Goal: Transaction & Acquisition: Obtain resource

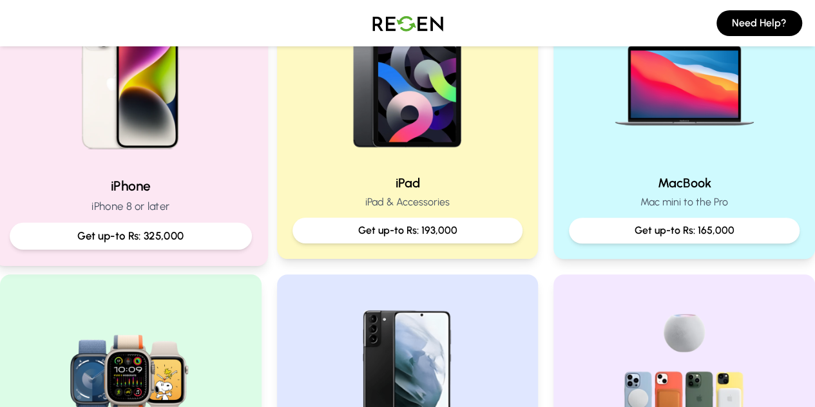
scroll to position [336, 0]
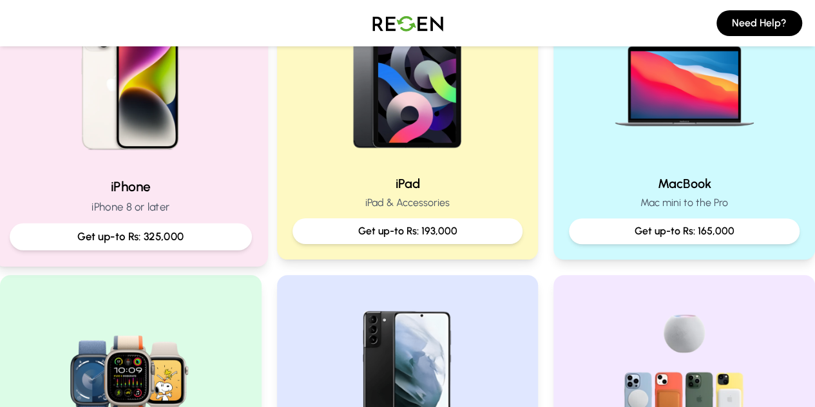
click at [191, 184] on h2 "iPhone" at bounding box center [131, 186] width 242 height 19
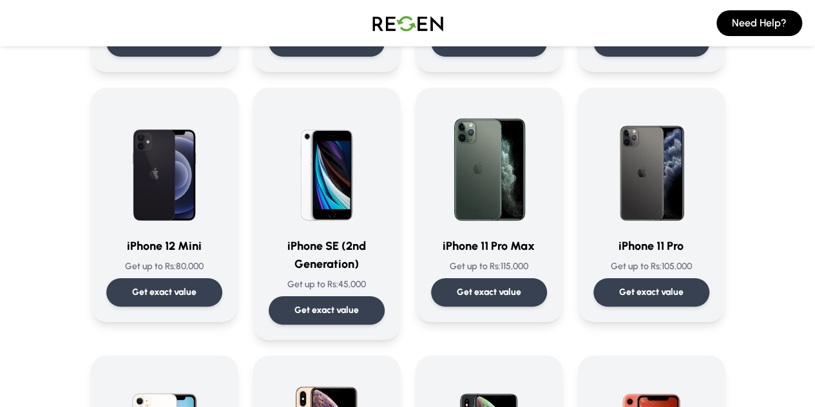
scroll to position [1078, 0]
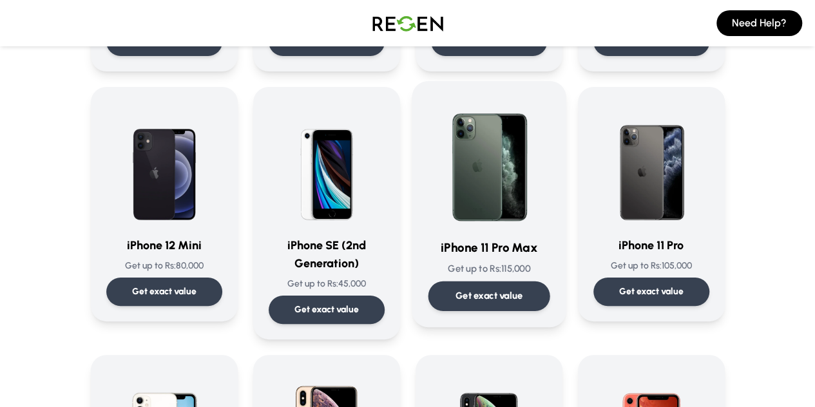
click at [502, 282] on div "Get exact value" at bounding box center [489, 297] width 122 height 30
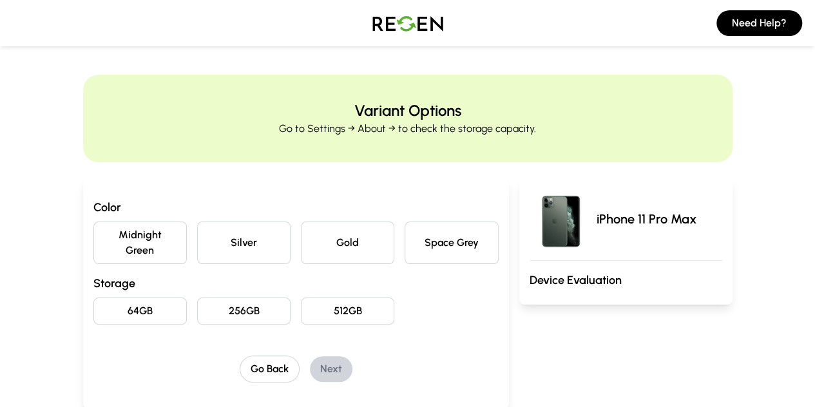
click at [219, 240] on button "Silver" at bounding box center [243, 243] width 93 height 43
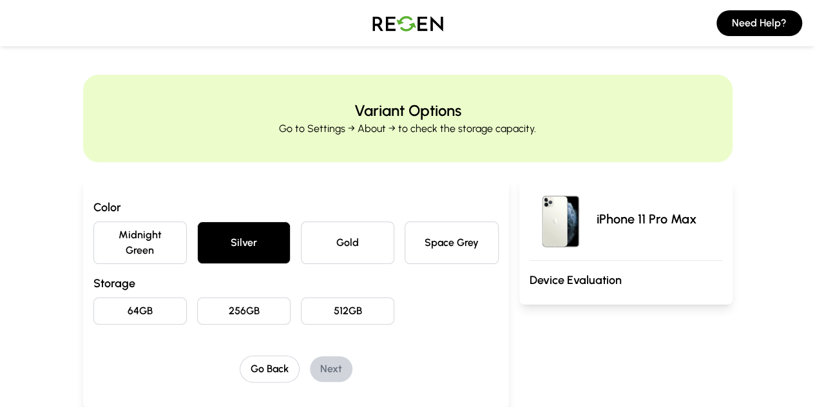
click at [469, 229] on button "Space Grey" at bounding box center [451, 243] width 93 height 43
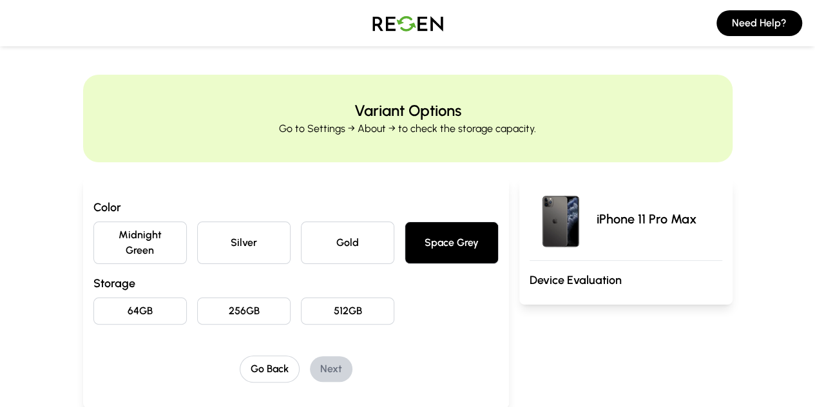
click at [235, 239] on button "Silver" at bounding box center [243, 243] width 93 height 43
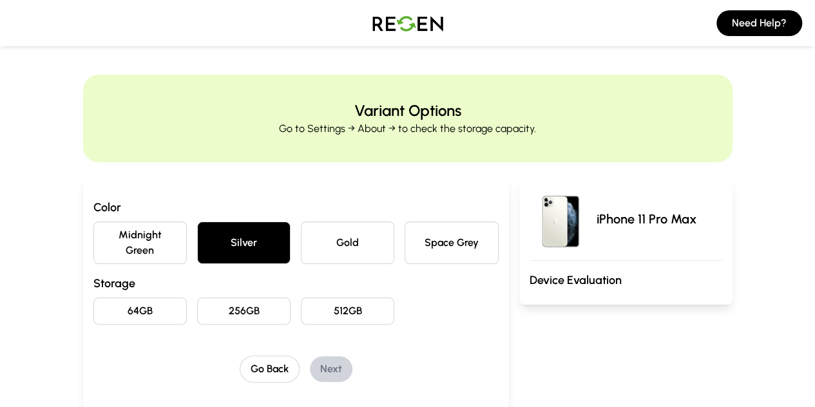
click at [226, 298] on button "256GB" at bounding box center [243, 311] width 93 height 27
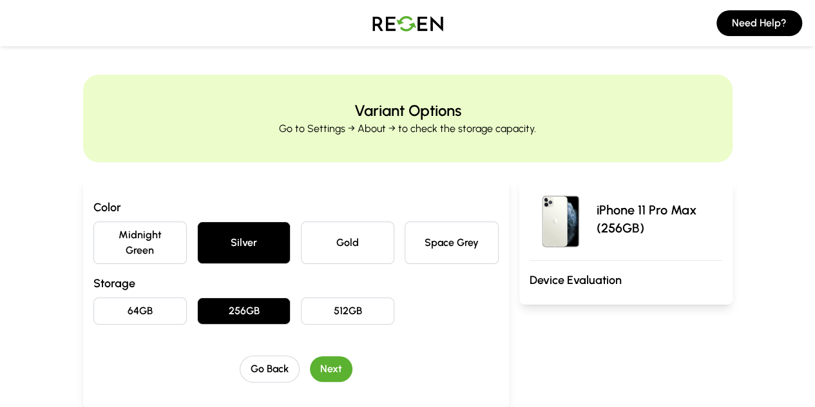
click at [310, 356] on button "Next" at bounding box center [331, 369] width 43 height 26
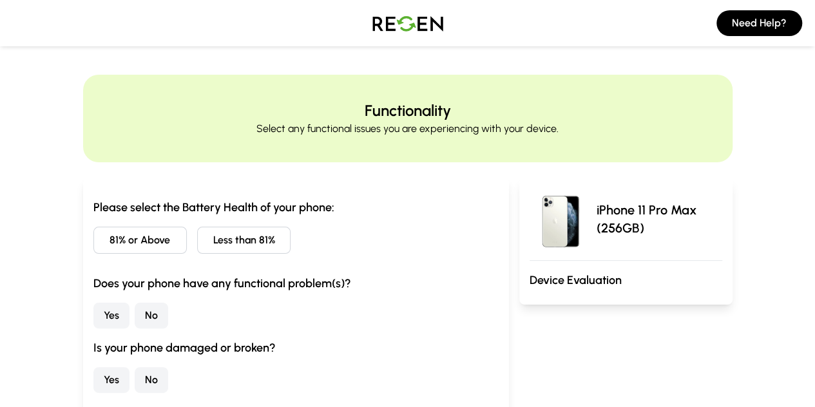
scroll to position [30, 0]
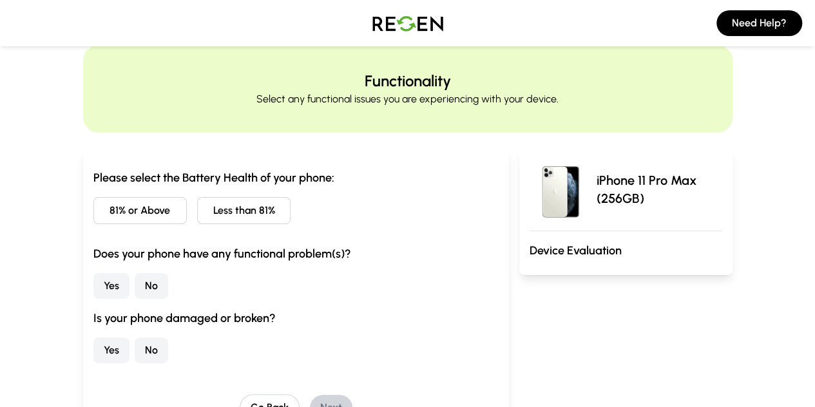
click at [227, 209] on button "Less than 81%" at bounding box center [243, 210] width 93 height 27
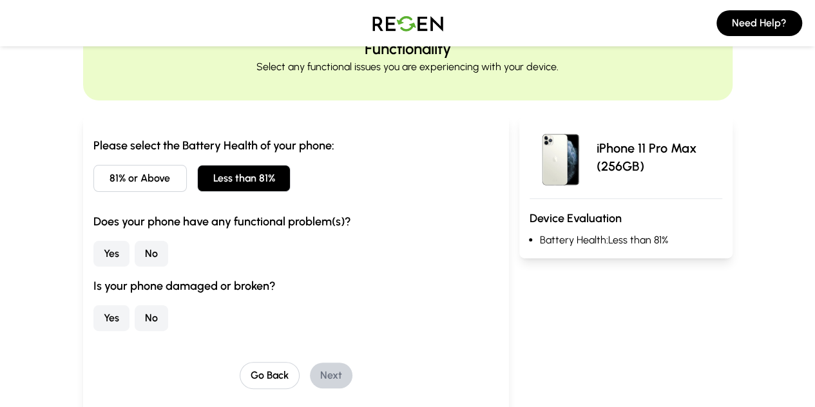
scroll to position [64, 0]
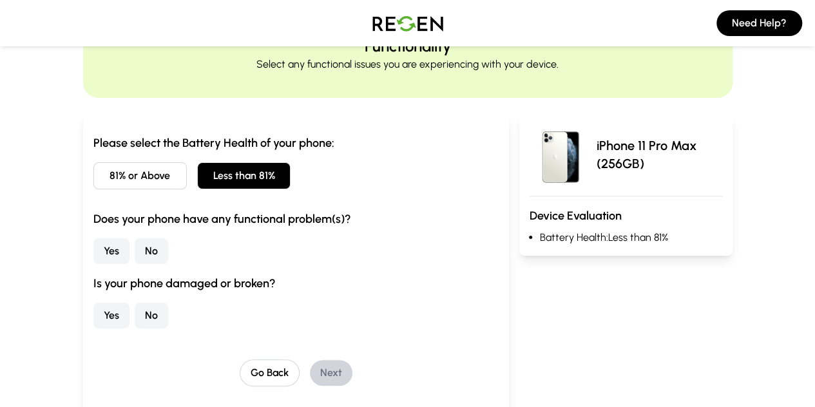
click at [135, 257] on button "No" at bounding box center [152, 251] width 34 height 26
click at [135, 315] on button "No" at bounding box center [152, 316] width 34 height 26
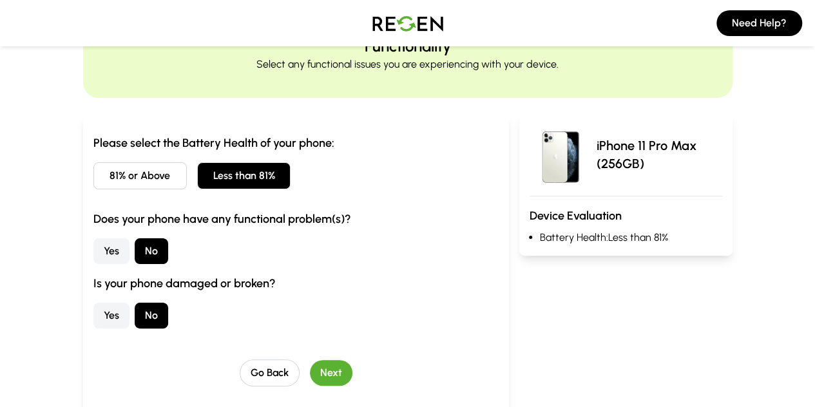
click at [310, 372] on button "Next" at bounding box center [331, 373] width 43 height 26
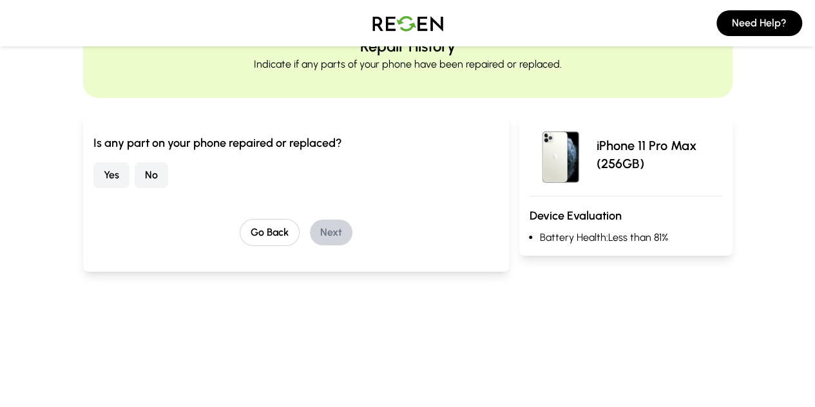
click at [135, 179] on button "No" at bounding box center [152, 175] width 34 height 26
click at [310, 238] on button "Next" at bounding box center [331, 233] width 43 height 26
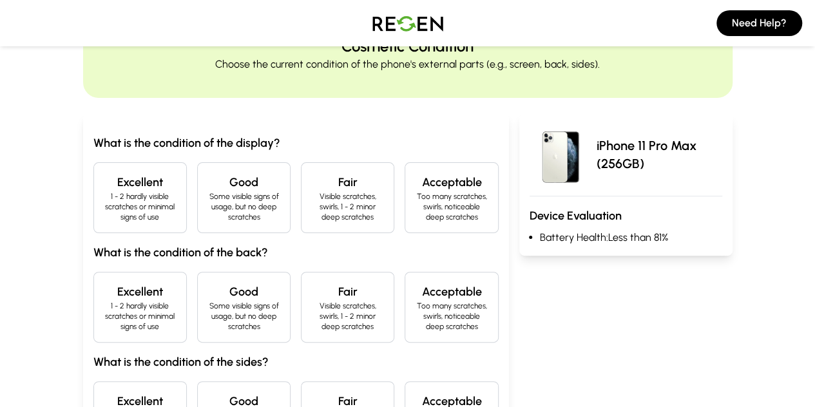
click at [104, 207] on p "1 - 2 hardly visible scratches or minimal signs of use" at bounding box center [140, 206] width 72 height 31
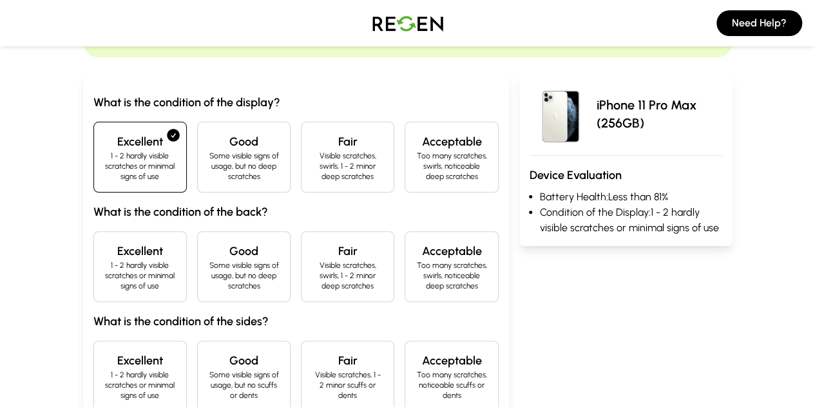
scroll to position [106, 0]
click at [114, 231] on div "Excellent 1 - 2 hardly visible scratches or minimal signs of use" at bounding box center [139, 266] width 93 height 71
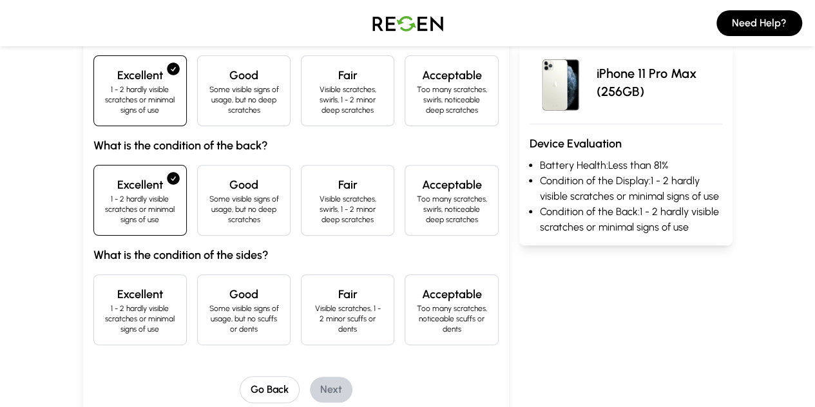
scroll to position [172, 0]
click at [252, 303] on p "Some visible signs of usage, but no scuffs or dents" at bounding box center [244, 318] width 72 height 31
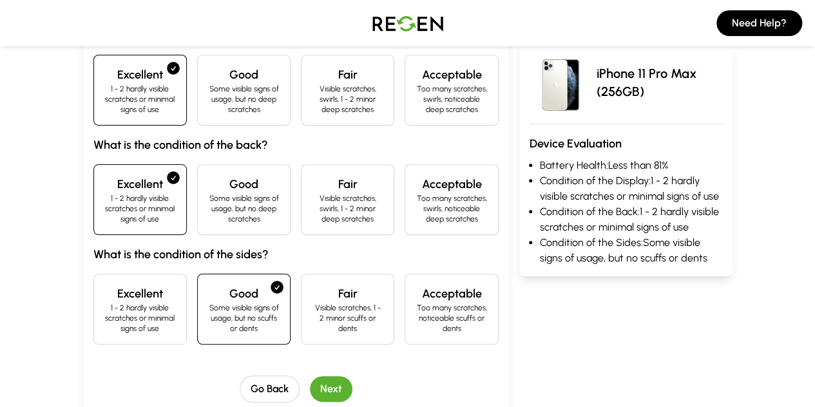
click at [312, 376] on button "Next" at bounding box center [331, 389] width 43 height 26
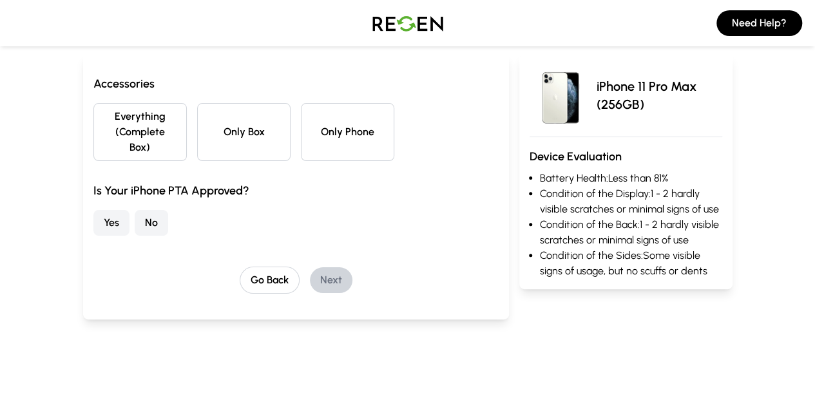
scroll to position [121, 0]
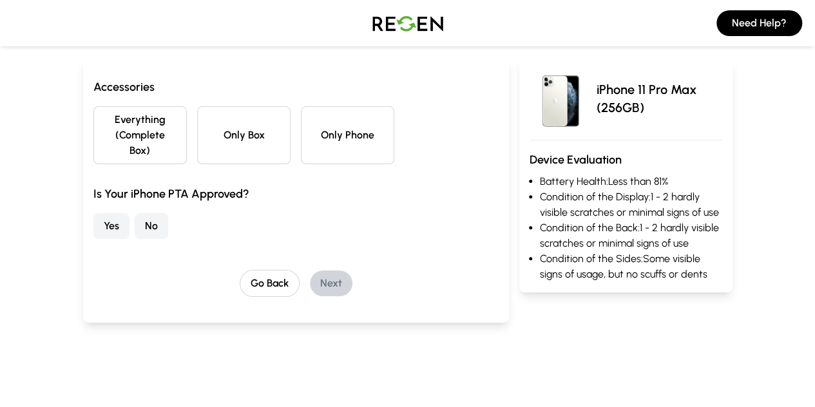
click at [135, 216] on button "No" at bounding box center [152, 226] width 34 height 26
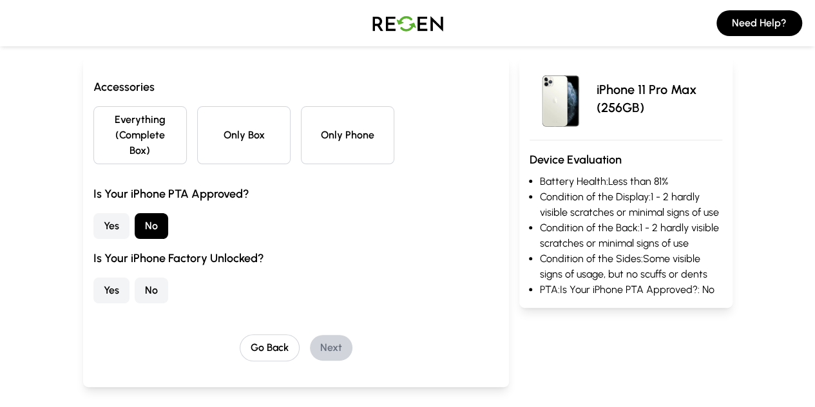
click at [307, 119] on button "Only Phone" at bounding box center [347, 135] width 93 height 58
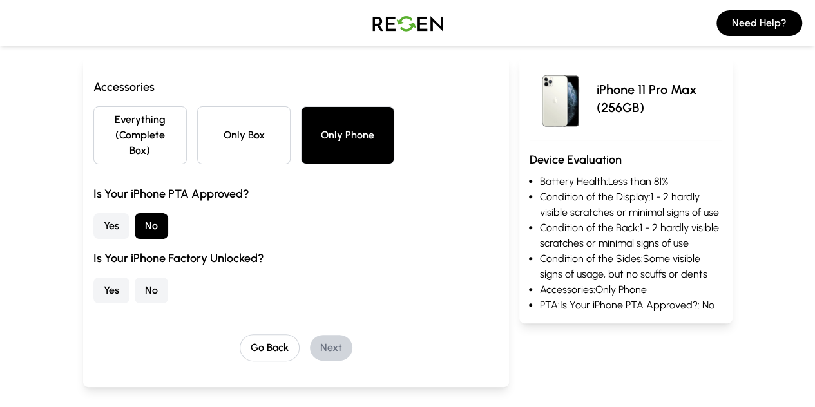
click at [93, 278] on button "Yes" at bounding box center [111, 291] width 36 height 26
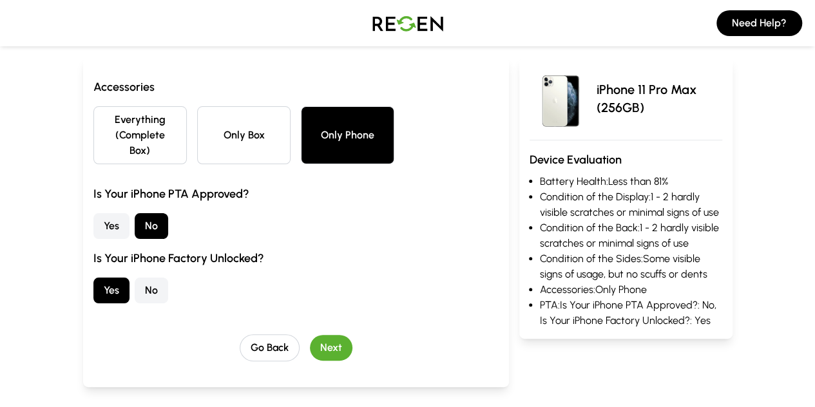
click at [311, 335] on button "Next" at bounding box center [331, 348] width 43 height 26
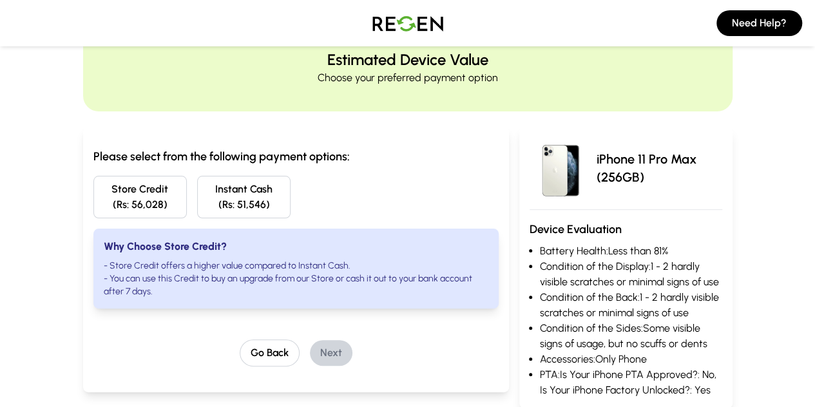
scroll to position [50, 0]
click at [240, 346] on button "Go Back" at bounding box center [270, 353] width 60 height 27
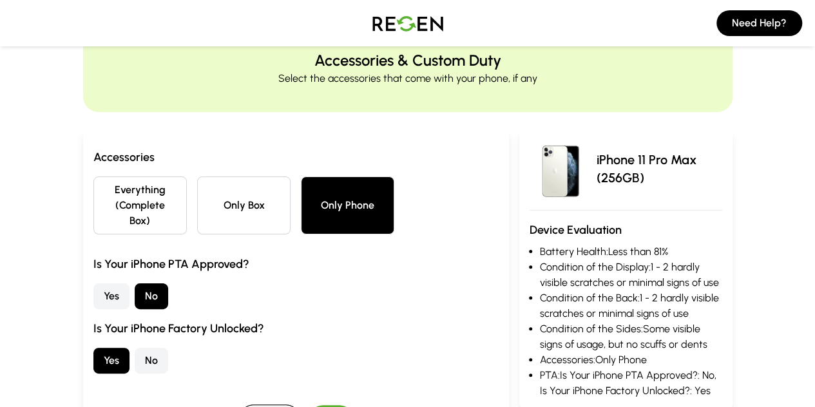
scroll to position [0, 0]
